Goal: Find specific page/section: Find specific page/section

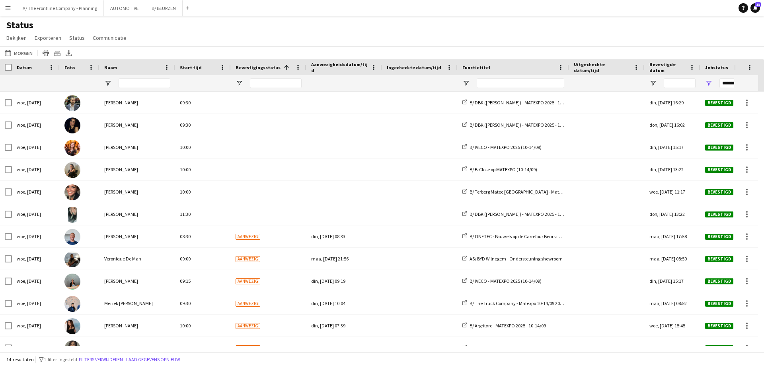
click at [7, 8] on app-icon "Menu" at bounding box center [8, 8] width 6 height 6
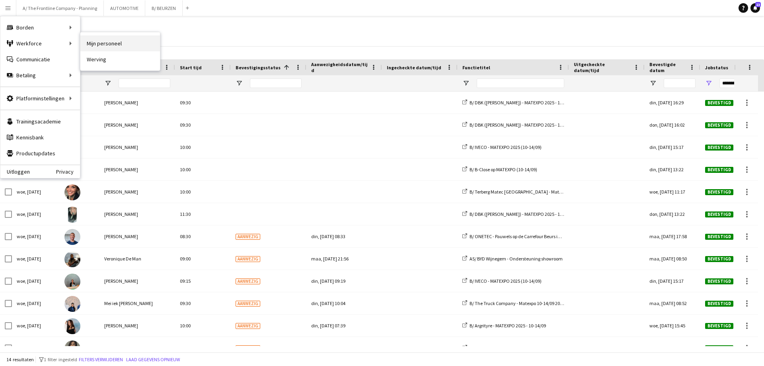
click at [105, 43] on link "Mijn personeel" at bounding box center [120, 43] width 80 height 16
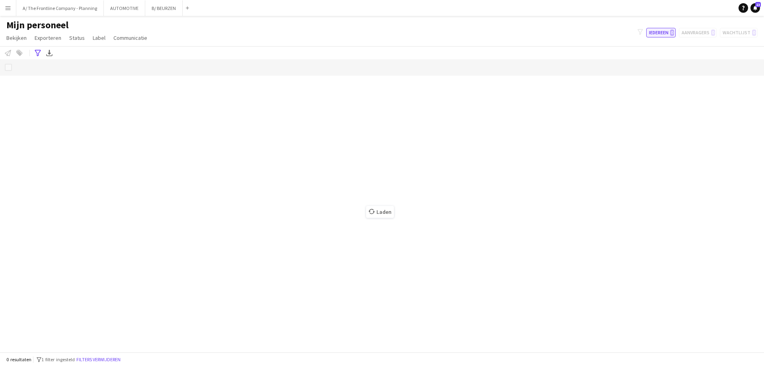
click at [665, 33] on button "Iedereen 0" at bounding box center [661, 33] width 29 height 10
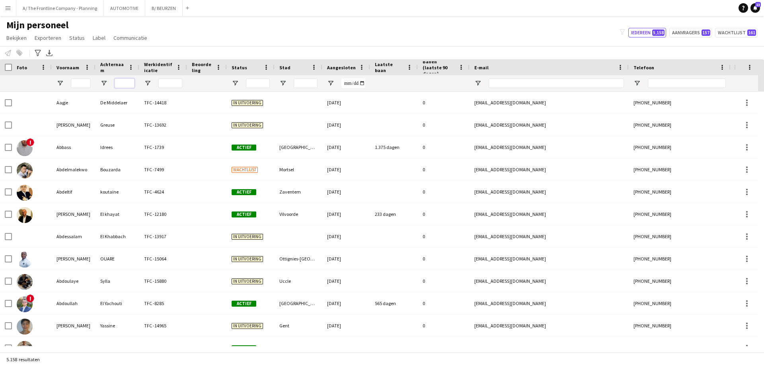
click at [125, 82] on input "Achternaam Filter Invoer" at bounding box center [125, 83] width 20 height 10
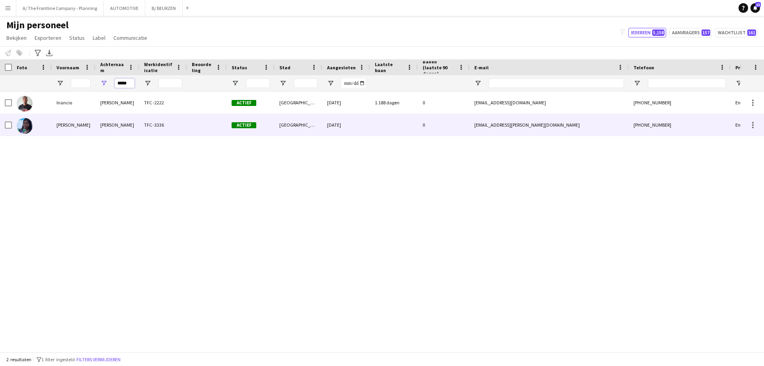
type input "*****"
click at [70, 127] on div "[PERSON_NAME]" at bounding box center [74, 125] width 44 height 22
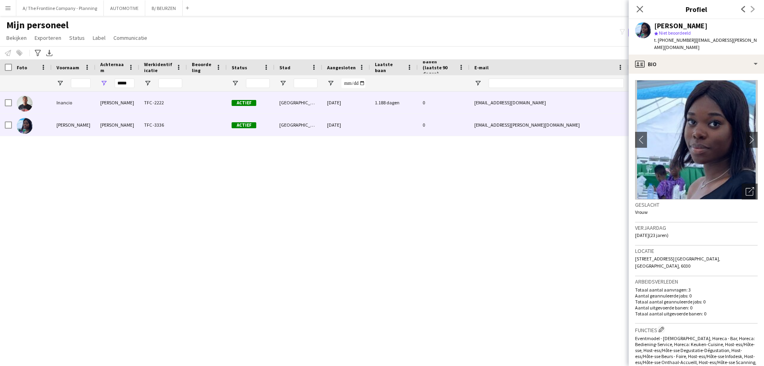
click at [70, 101] on div "Inancio" at bounding box center [74, 103] width 44 height 22
